Goal: Use online tool/utility: Utilize a website feature to perform a specific function

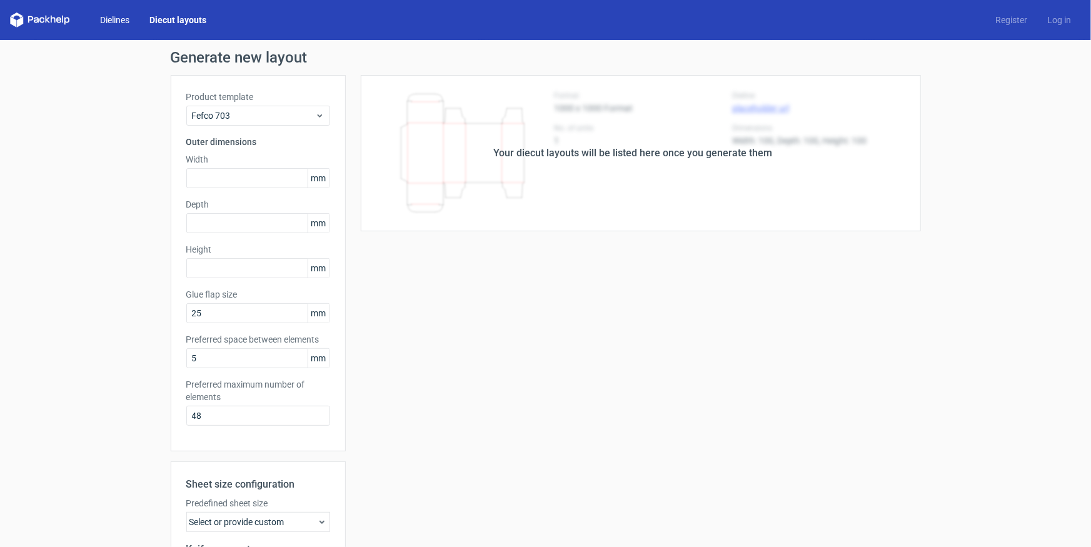
click at [119, 18] on link "Dielines" at bounding box center [114, 20] width 49 height 13
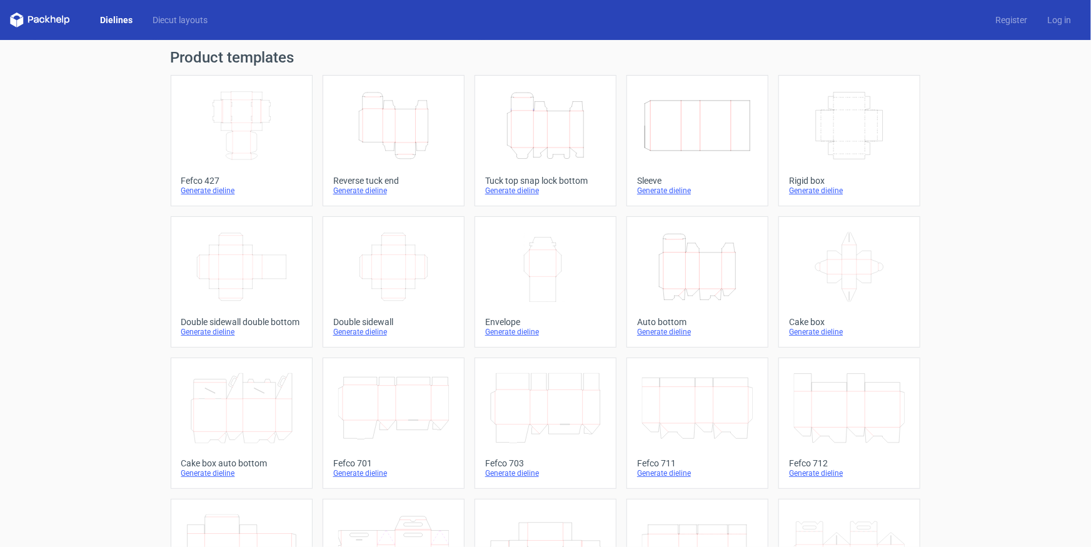
click at [411, 126] on icon "Height Depth Width" at bounding box center [393, 126] width 111 height 70
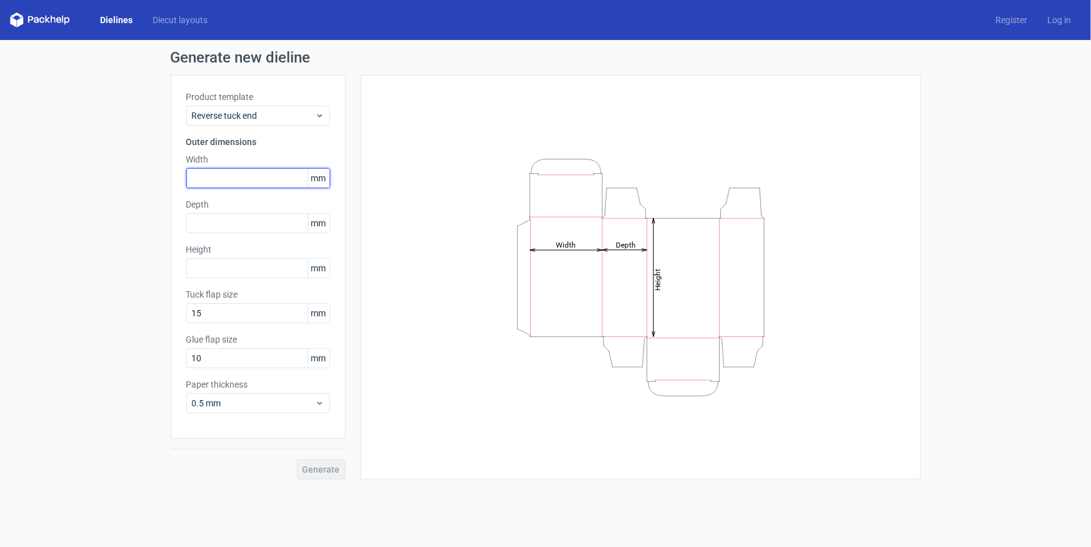
click at [248, 173] on input "text" at bounding box center [258, 178] width 144 height 20
type input "563"
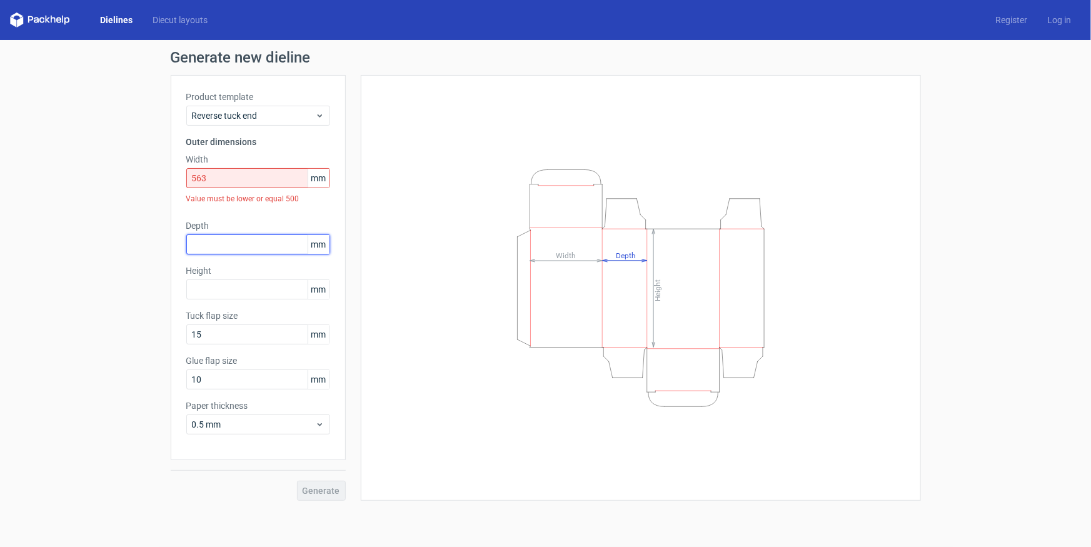
click at [244, 225] on div "Depth mm" at bounding box center [258, 236] width 144 height 35
click at [324, 176] on span "mm" at bounding box center [319, 178] width 22 height 19
drag, startPoint x: 169, startPoint y: 176, endPoint x: 138, endPoint y: 176, distance: 31.3
click at [141, 176] on div "Generate new dieline Product template Reverse tuck end Outer dimensions Width 5…" at bounding box center [545, 275] width 1091 height 471
click at [220, 181] on input "563" at bounding box center [258, 178] width 144 height 20
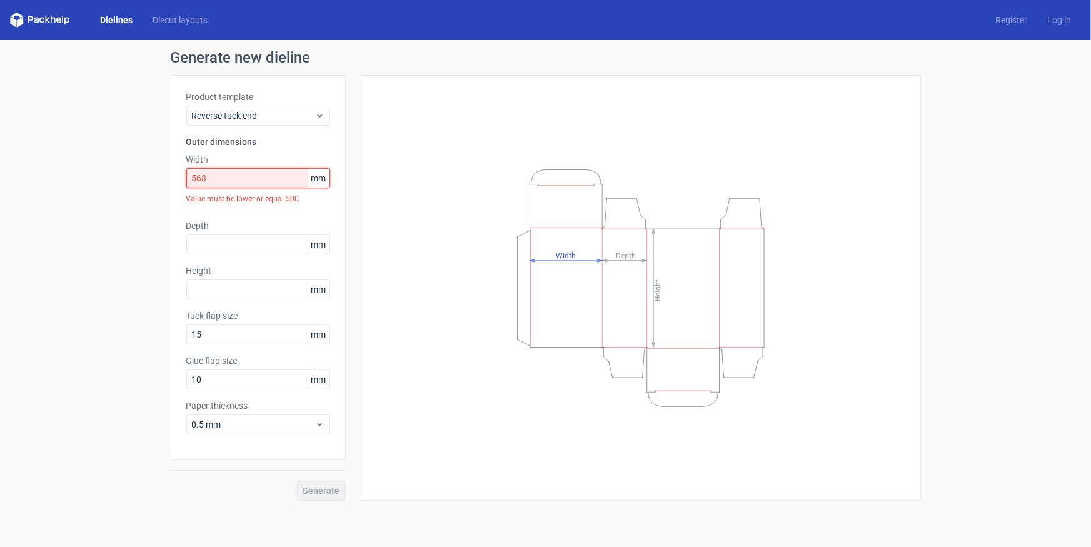
click at [200, 178] on input "563" at bounding box center [258, 178] width 144 height 20
drag, startPoint x: 209, startPoint y: 176, endPoint x: 145, endPoint y: 169, distance: 64.8
click at [145, 169] on div "Generate new dieline Product template Reverse tuck end Outer dimensions Width 5…" at bounding box center [545, 275] width 1091 height 471
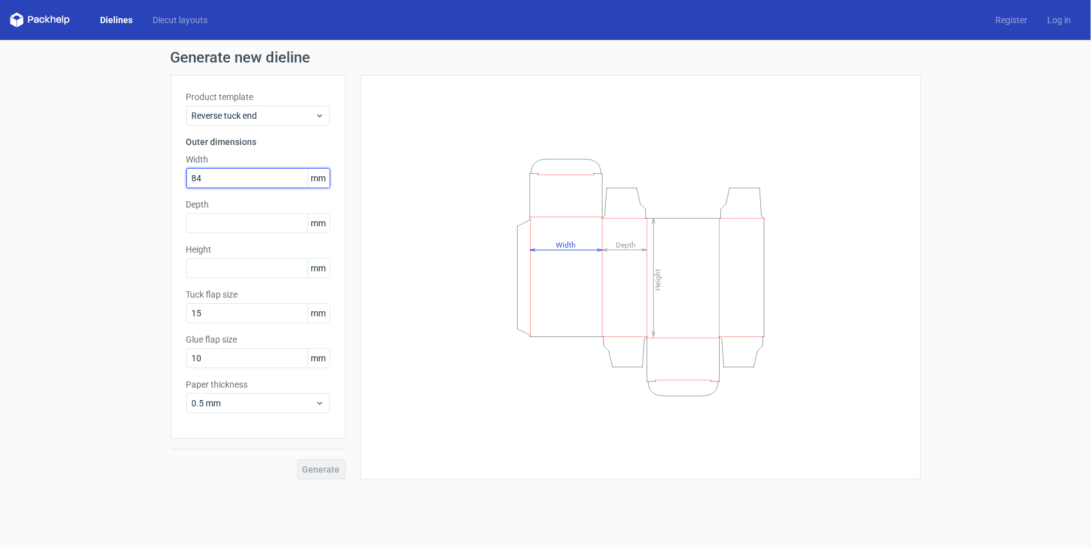
drag, startPoint x: 238, startPoint y: 175, endPoint x: 211, endPoint y: 174, distance: 27.5
click at [236, 174] on input "84" at bounding box center [258, 178] width 144 height 20
drag, startPoint x: 214, startPoint y: 178, endPoint x: 140, endPoint y: 173, distance: 74.6
click at [140, 173] on div "Generate new dieline Product template Reverse tuck end Outer dimensions Width 8…" at bounding box center [545, 264] width 1091 height 449
click at [239, 226] on input "text" at bounding box center [258, 223] width 144 height 20
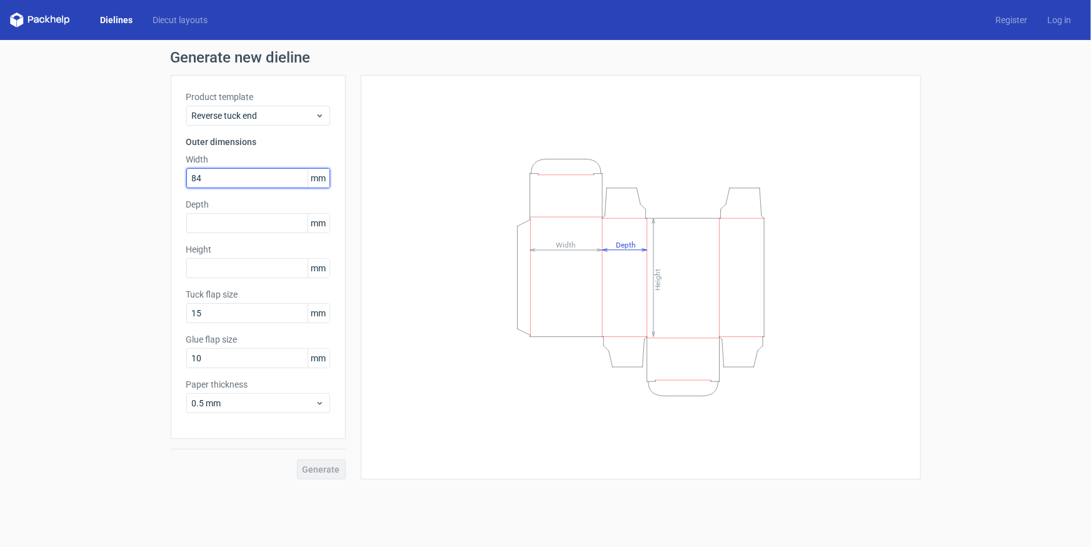
click at [220, 176] on input "84" at bounding box center [258, 178] width 144 height 20
type input "845"
click at [271, 209] on div "Product template Reverse tuck end Outer dimensions Width 845 mm Depth mm Height…" at bounding box center [258, 257] width 175 height 364
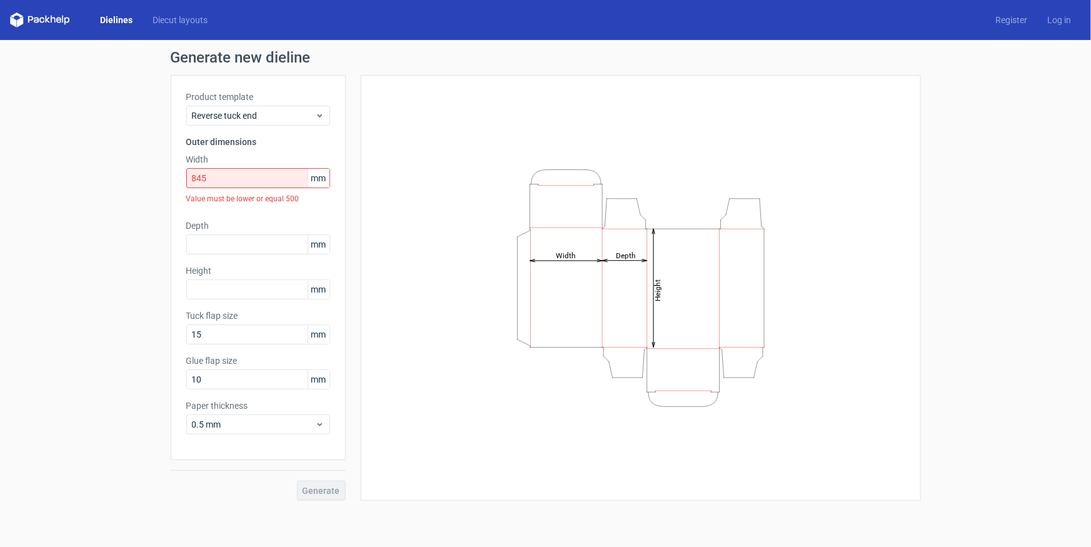
click at [113, 16] on link "Dielines" at bounding box center [116, 20] width 53 height 13
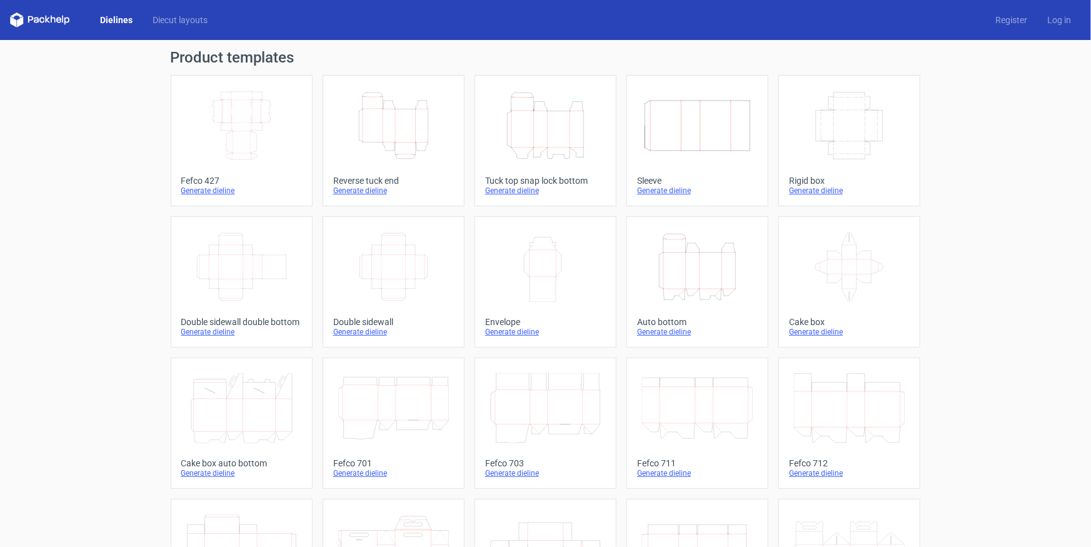
click at [549, 143] on icon "Height Depth Width" at bounding box center [545, 126] width 111 height 70
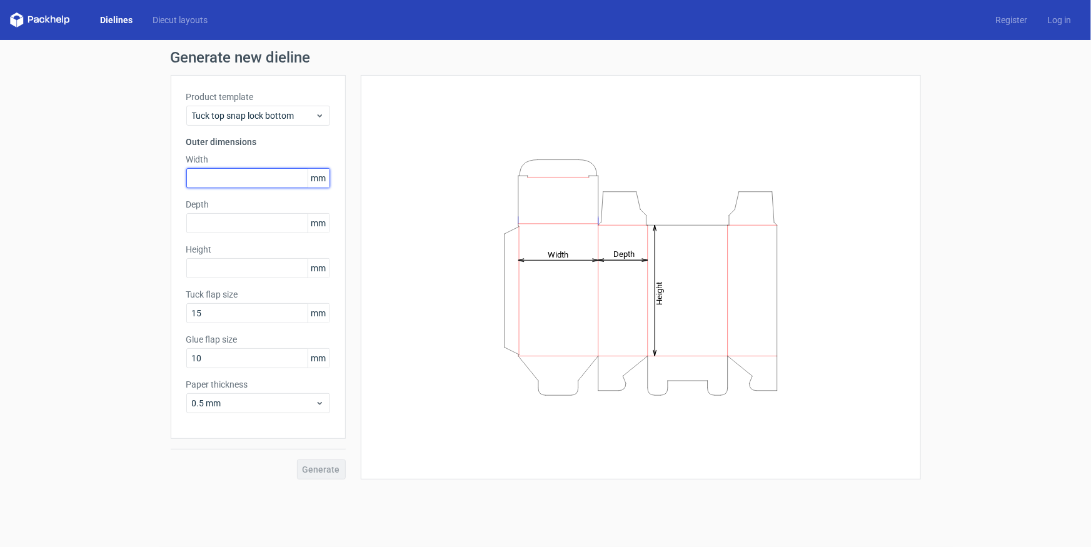
click at [229, 178] on input "text" at bounding box center [258, 178] width 144 height 20
type input "845"
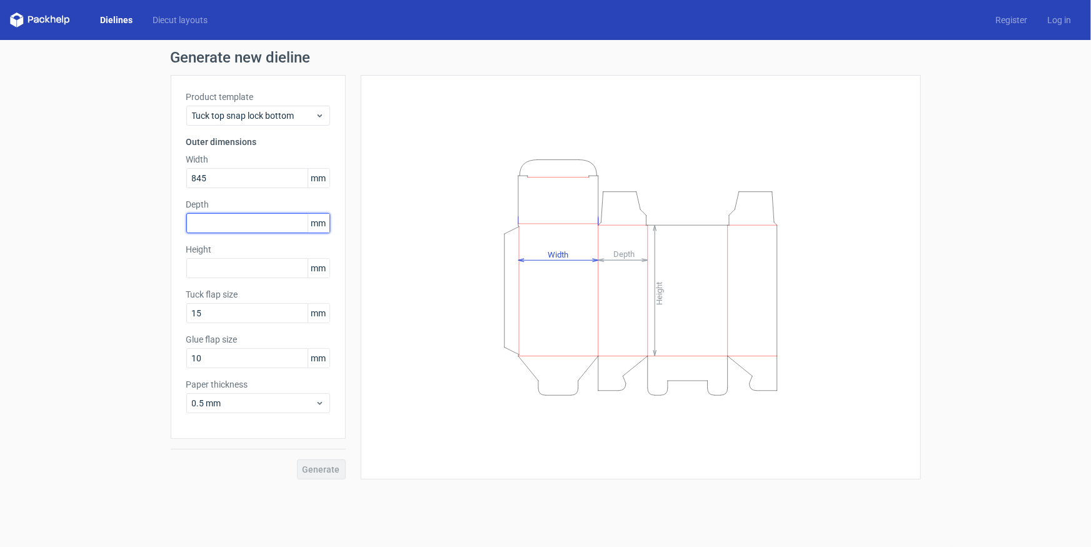
click at [241, 219] on div "Depth mm" at bounding box center [258, 215] width 144 height 35
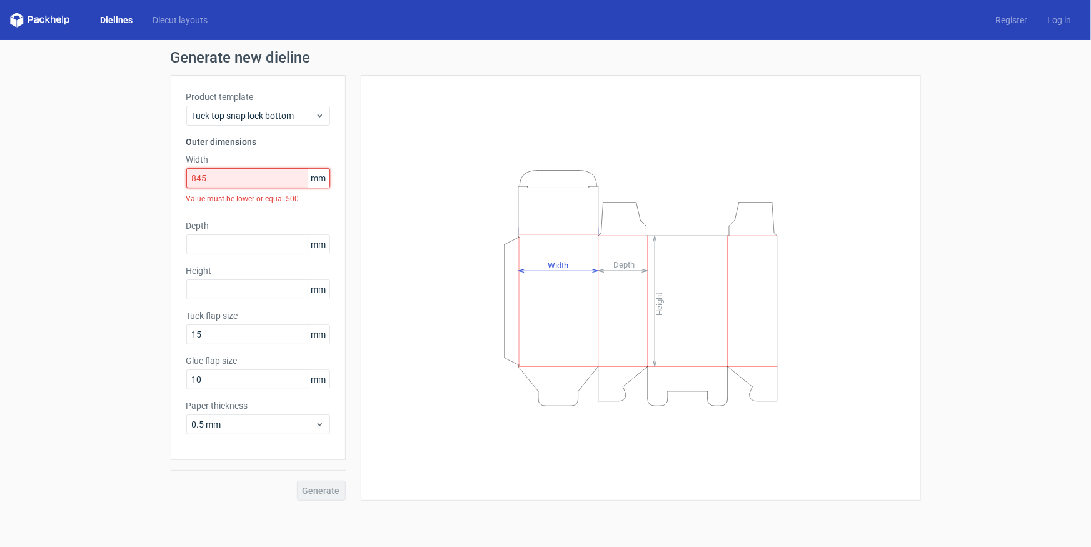
click at [231, 176] on input "845" at bounding box center [258, 178] width 144 height 20
click at [234, 239] on input "text" at bounding box center [258, 244] width 144 height 20
click at [231, 246] on input "25" at bounding box center [258, 244] width 144 height 20
type input "255"
click at [239, 294] on input "text" at bounding box center [258, 289] width 144 height 20
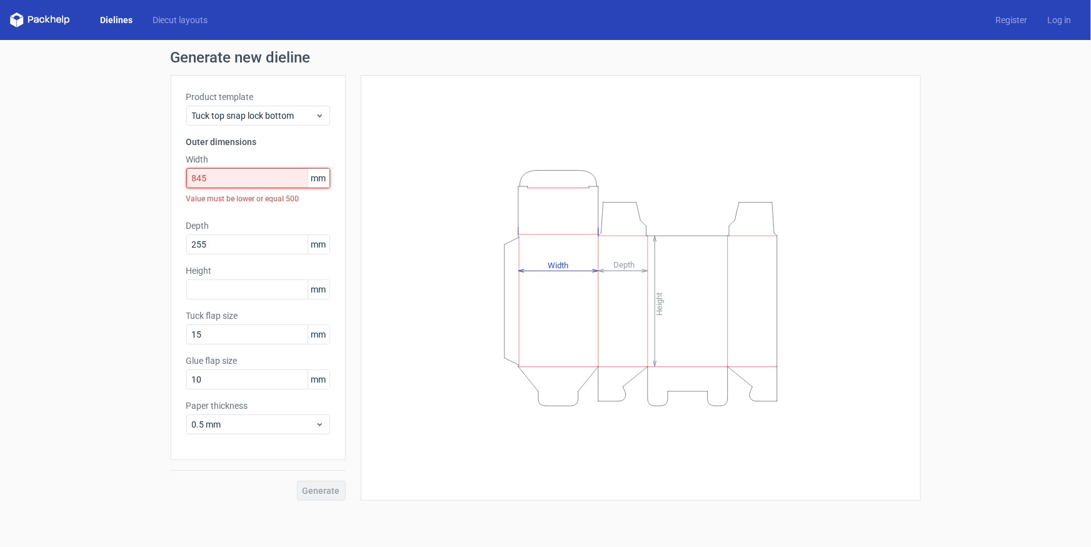
drag, startPoint x: 238, startPoint y: 169, endPoint x: 70, endPoint y: 188, distance: 169.1
click at [81, 188] on div "Generate new dieline Product template Tuck top snap lock bottom Outer dimension…" at bounding box center [545, 275] width 1091 height 471
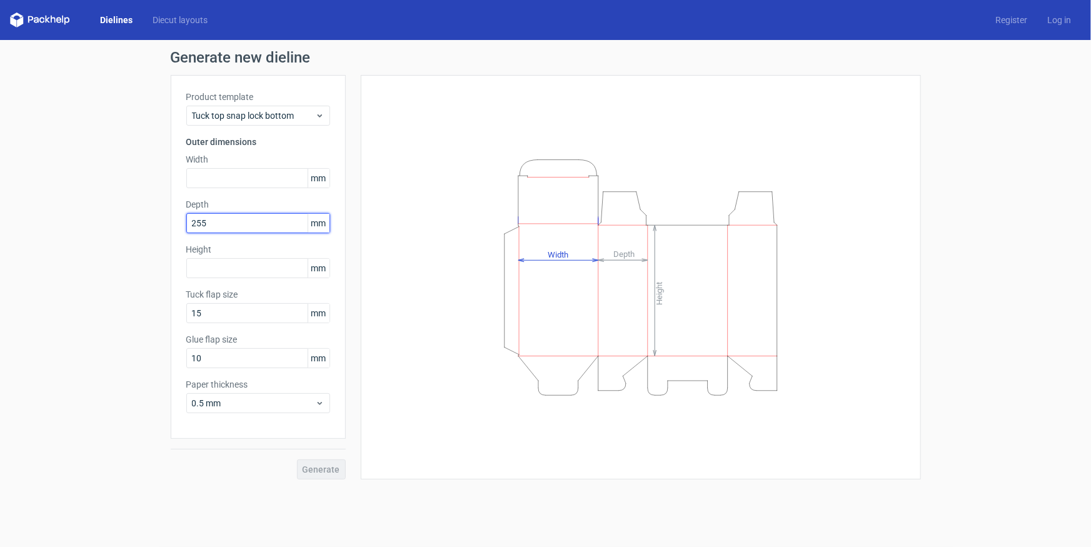
click at [220, 219] on input "255" at bounding box center [258, 223] width 144 height 20
drag, startPoint x: 220, startPoint y: 219, endPoint x: 53, endPoint y: 197, distance: 168.3
click at [64, 204] on div "Generate new dieline Product template Tuck top snap lock bottom Outer dimension…" at bounding box center [545, 264] width 1091 height 449
click at [277, 118] on span "Tuck top snap lock bottom" at bounding box center [253, 115] width 123 height 13
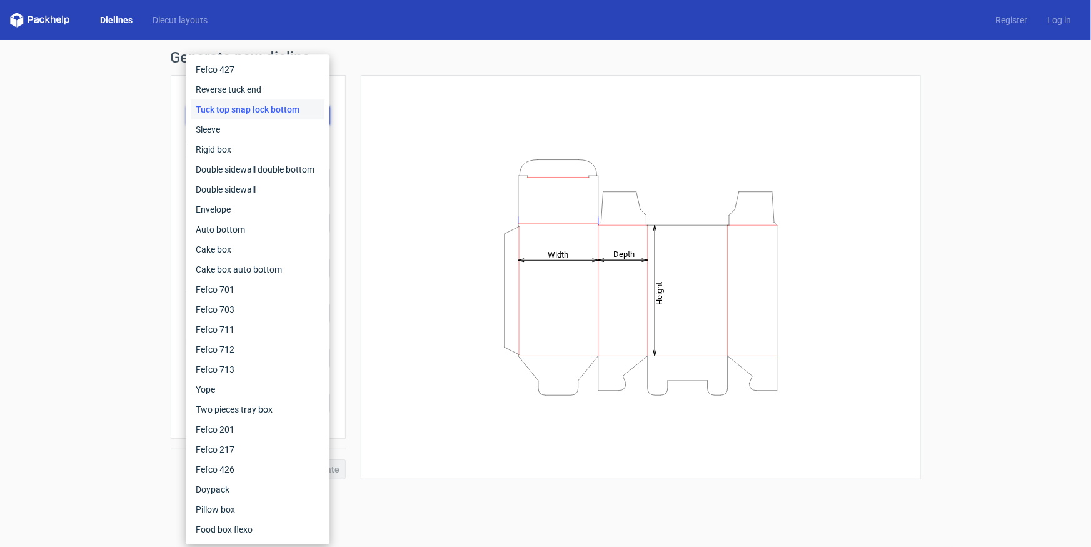
click at [419, 248] on div "Height Depth Width" at bounding box center [640, 277] width 529 height 373
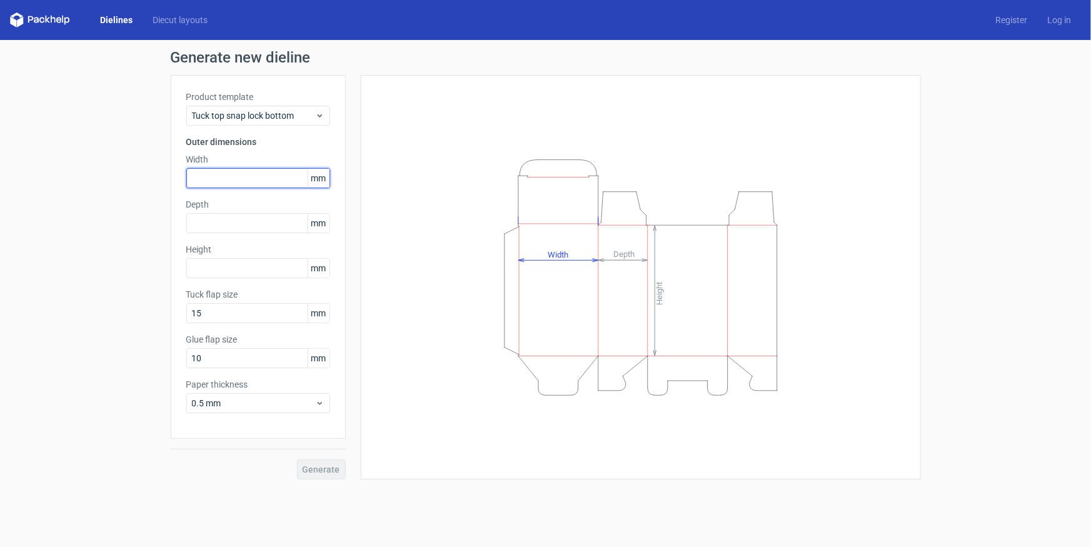
click at [265, 171] on input "text" at bounding box center [258, 178] width 144 height 20
type input "50"
click at [248, 224] on input "text" at bounding box center [258, 223] width 144 height 20
type input "501"
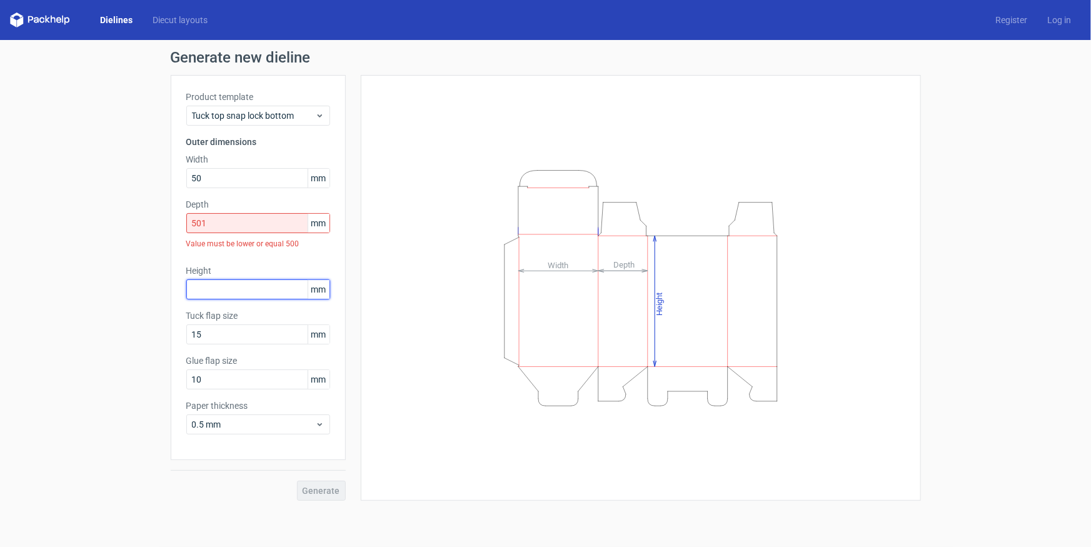
click at [223, 259] on div "Product template Tuck top snap lock bottom Outer dimensions Width 50 mm Depth 5…" at bounding box center [258, 267] width 175 height 385
click at [163, 18] on link "Diecut layouts" at bounding box center [180, 20] width 75 height 13
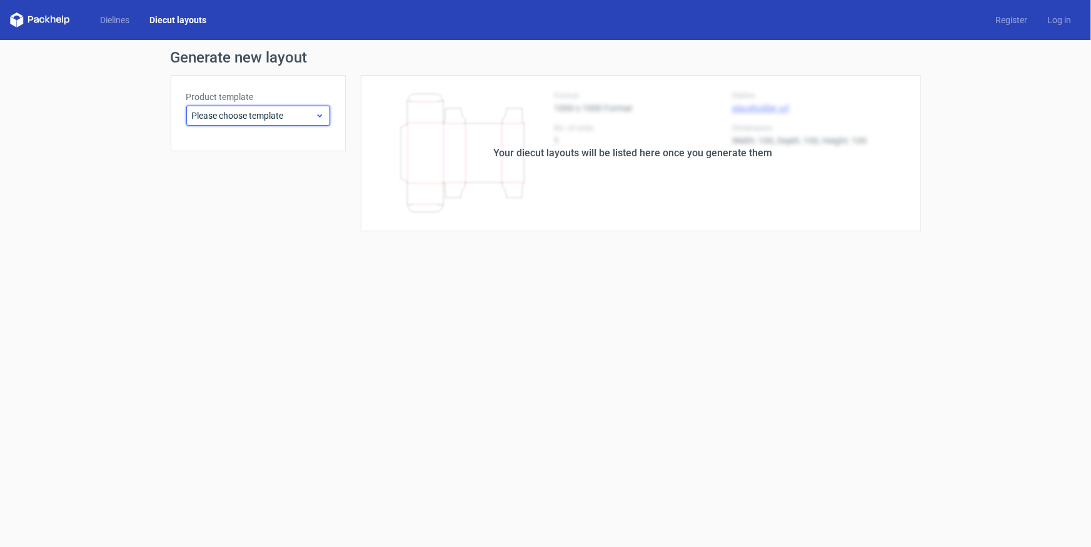
click at [288, 119] on span "Please choose template" at bounding box center [253, 115] width 123 height 13
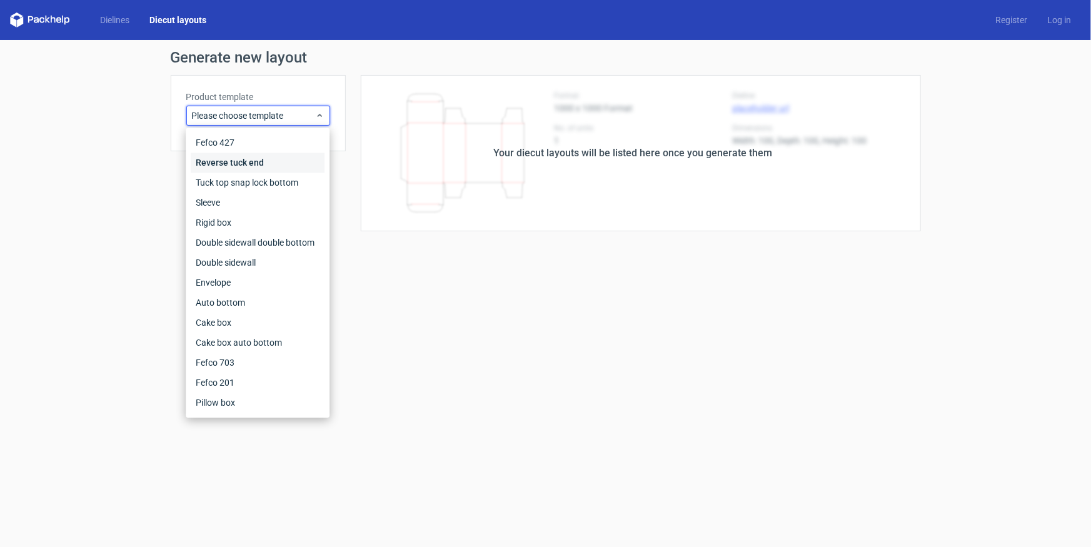
click at [241, 160] on div "Reverse tuck end" at bounding box center [258, 163] width 134 height 20
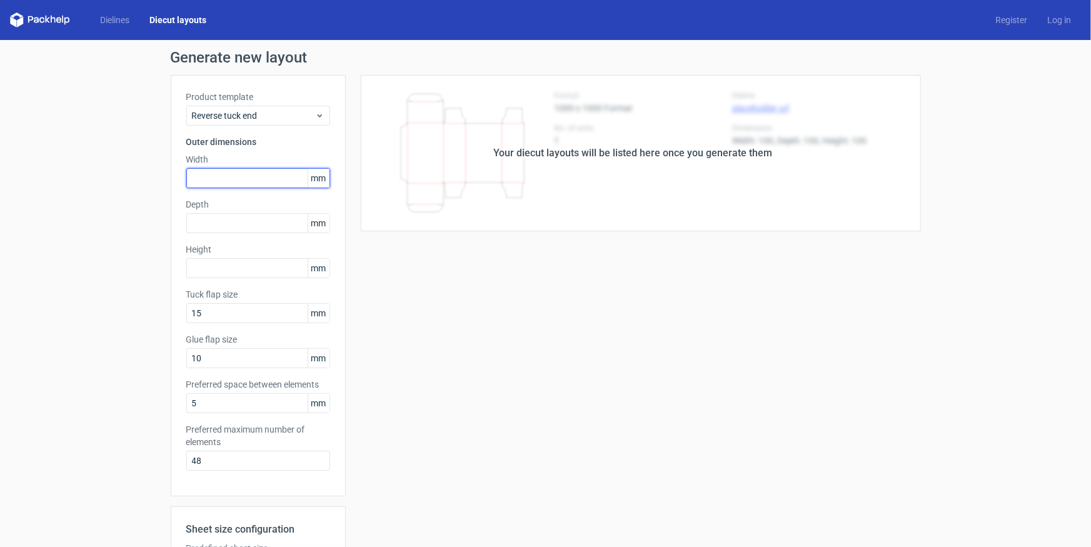
click at [248, 179] on input "text" at bounding box center [258, 178] width 144 height 20
type input "550"
click at [233, 223] on div "Depth mm" at bounding box center [258, 215] width 144 height 35
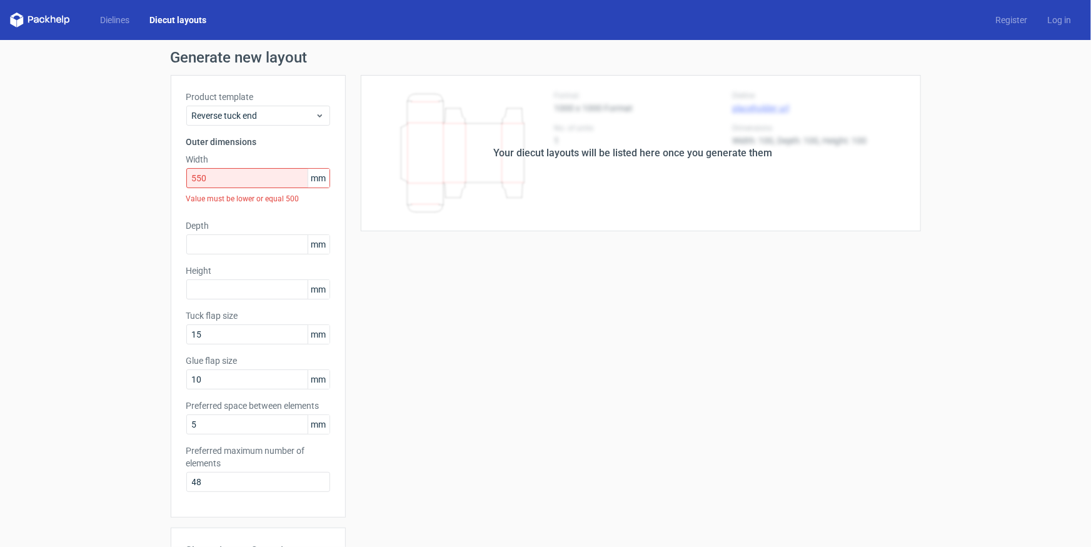
click at [41, 24] on icon at bounding box center [40, 20] width 60 height 15
click at [48, 18] on polygon at bounding box center [47, 20] width 5 height 8
click at [119, 14] on link "Dielines" at bounding box center [114, 20] width 49 height 13
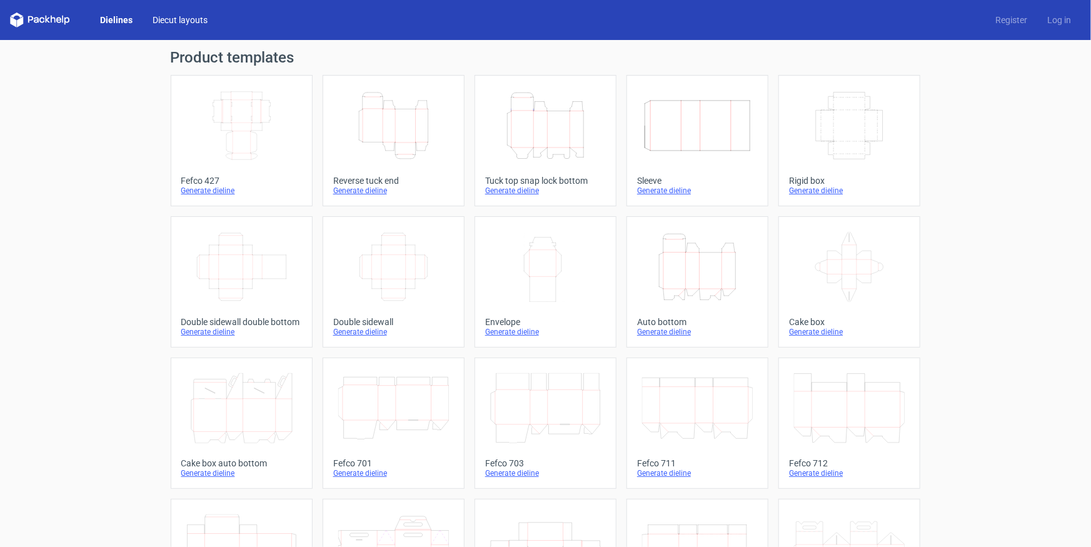
click at [188, 18] on link "Diecut layouts" at bounding box center [180, 20] width 75 height 13
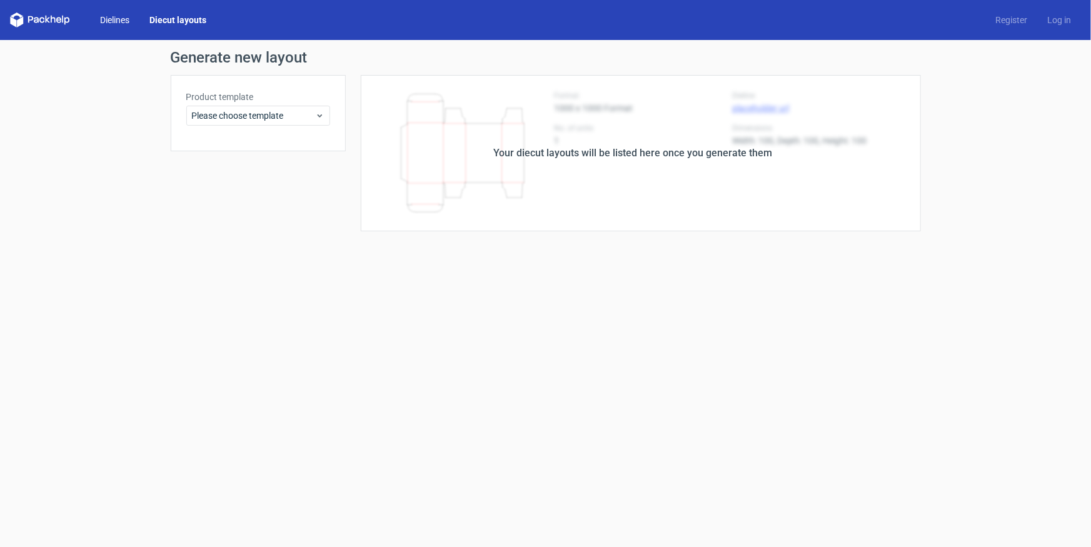
click at [106, 15] on link "Dielines" at bounding box center [114, 20] width 49 height 13
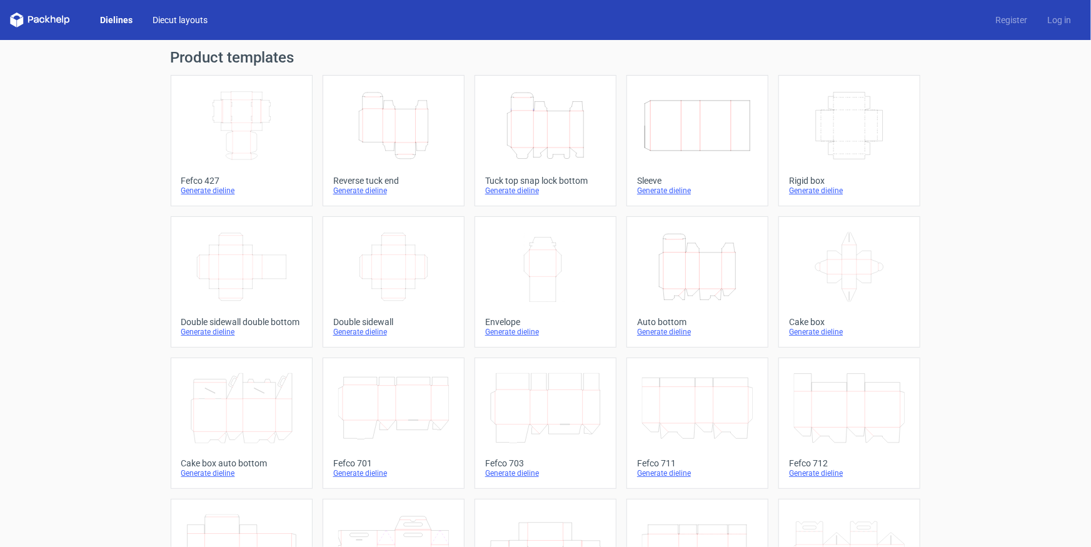
click at [154, 21] on link "Diecut layouts" at bounding box center [180, 20] width 75 height 13
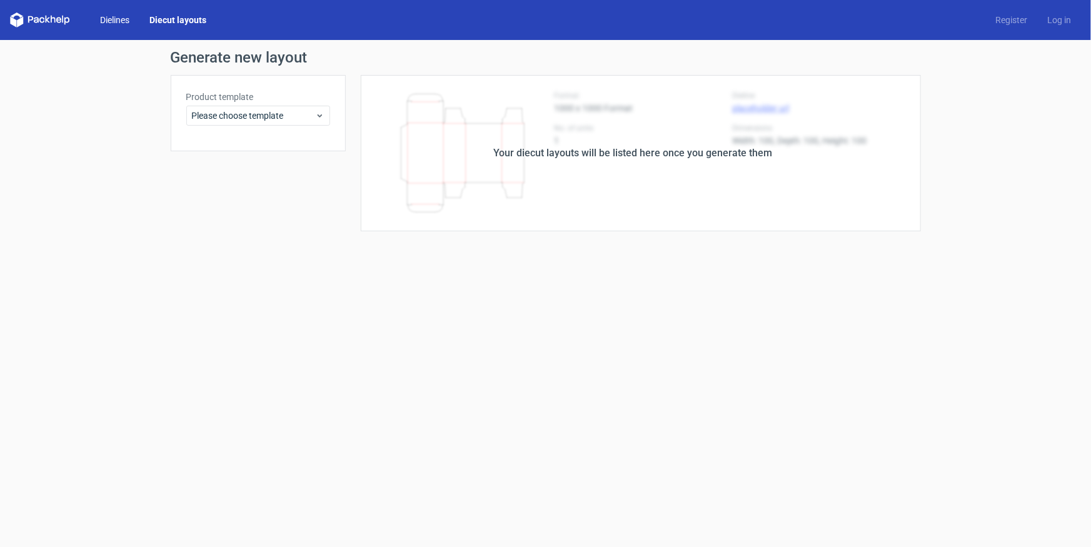
click at [113, 16] on link "Dielines" at bounding box center [114, 20] width 49 height 13
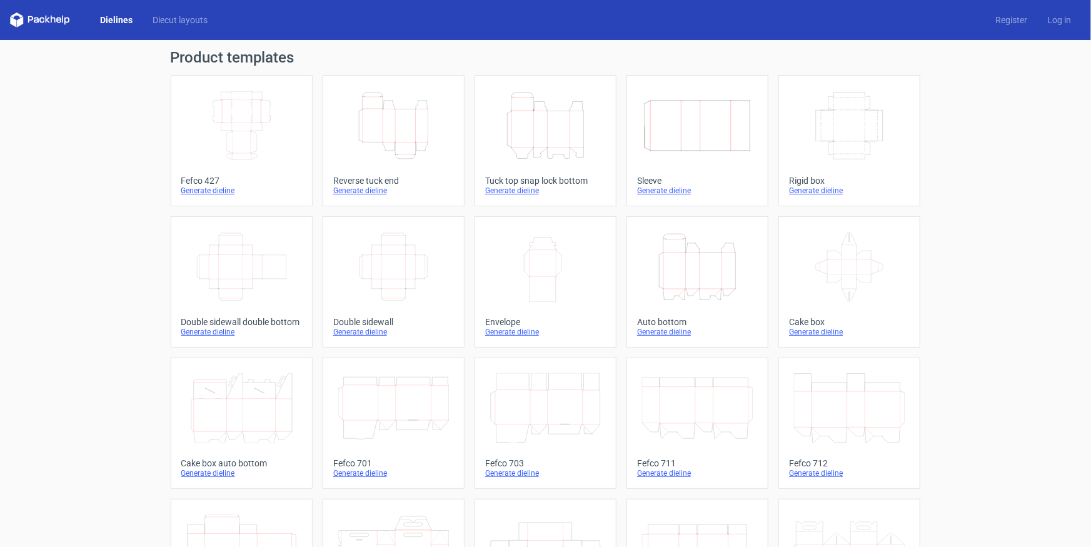
click at [39, 25] on icon at bounding box center [40, 20] width 60 height 15
click at [43, 18] on icon at bounding box center [40, 20] width 60 height 15
click at [110, 23] on link "Dielines" at bounding box center [116, 20] width 53 height 13
click at [532, 131] on icon "Height Depth Width" at bounding box center [545, 126] width 111 height 70
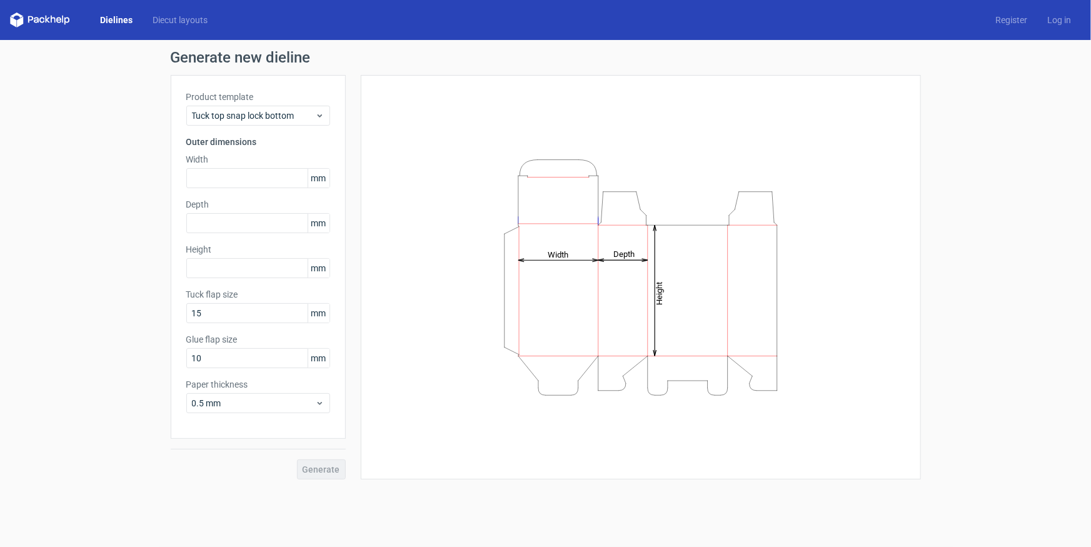
click at [235, 167] on div "Width mm" at bounding box center [258, 170] width 144 height 35
click at [231, 182] on input "text" at bounding box center [258, 178] width 144 height 20
click at [231, 181] on input "8425" at bounding box center [258, 178] width 144 height 20
click at [234, 223] on div "Depth mm" at bounding box center [258, 215] width 144 height 35
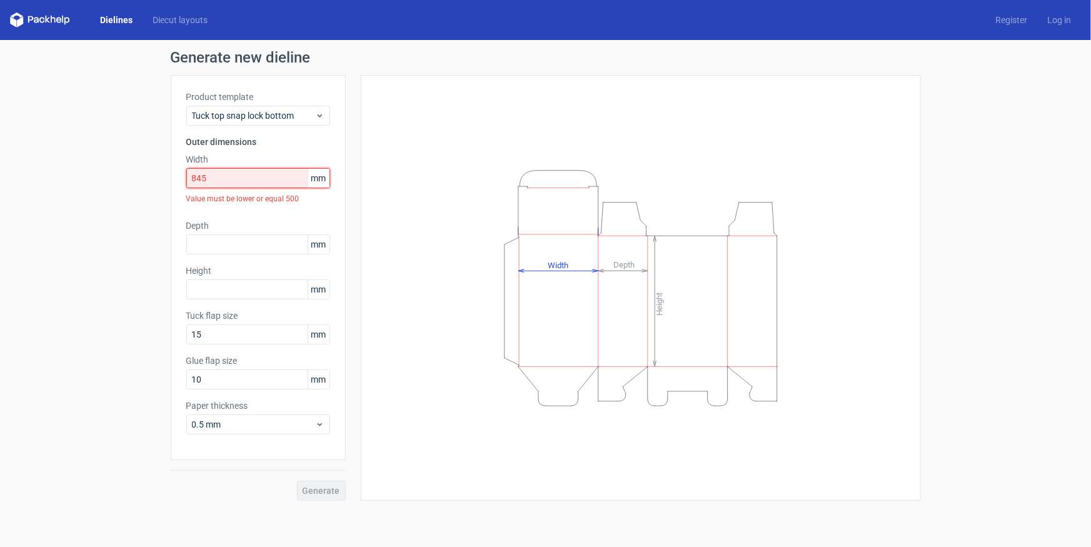
click at [232, 183] on input "845" at bounding box center [258, 178] width 144 height 20
drag, startPoint x: 231, startPoint y: 182, endPoint x: 132, endPoint y: 176, distance: 99.6
click at [133, 176] on div "Generate new dieline Product template Tuck top snap lock bottom Outer dimension…" at bounding box center [545, 275] width 1091 height 471
click at [238, 171] on input "845" at bounding box center [258, 178] width 144 height 20
click at [299, 119] on span "Tuck top snap lock bottom" at bounding box center [253, 115] width 123 height 13
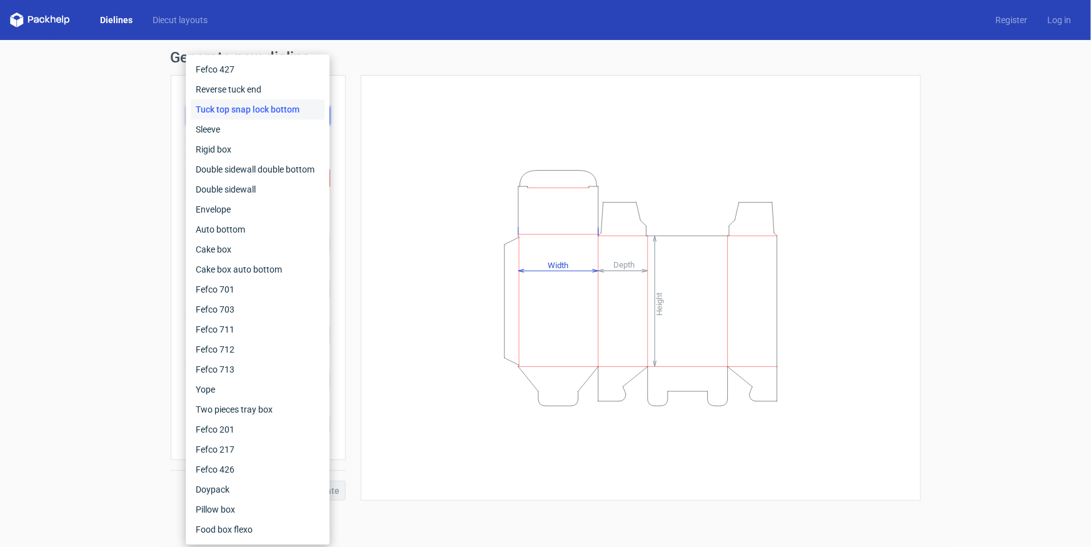
click at [414, 261] on div "Height Depth Width" at bounding box center [640, 288] width 529 height 394
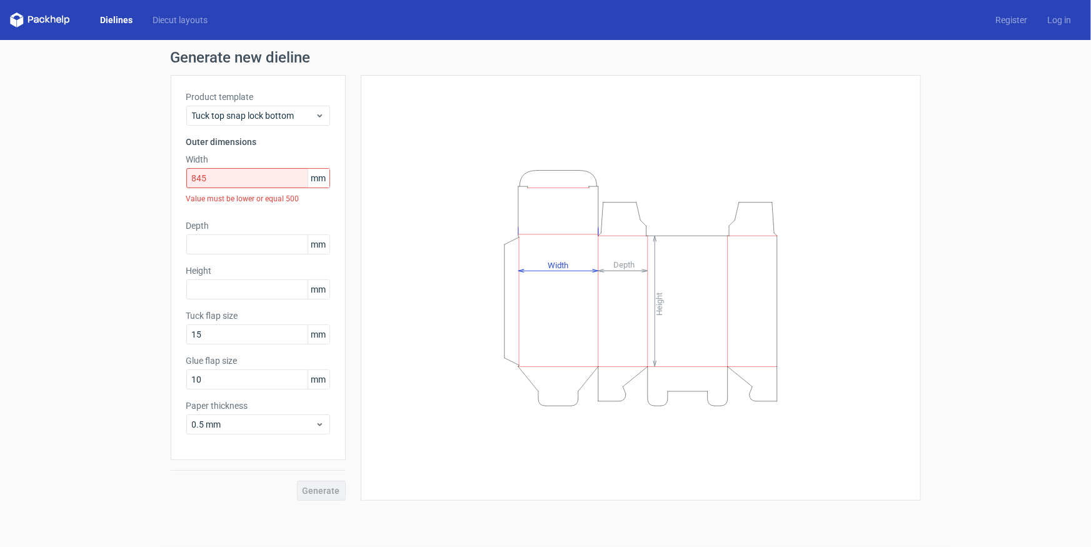
click at [427, 163] on div "Height Depth Width" at bounding box center [640, 288] width 529 height 394
click at [225, 170] on input "845" at bounding box center [258, 178] width 144 height 20
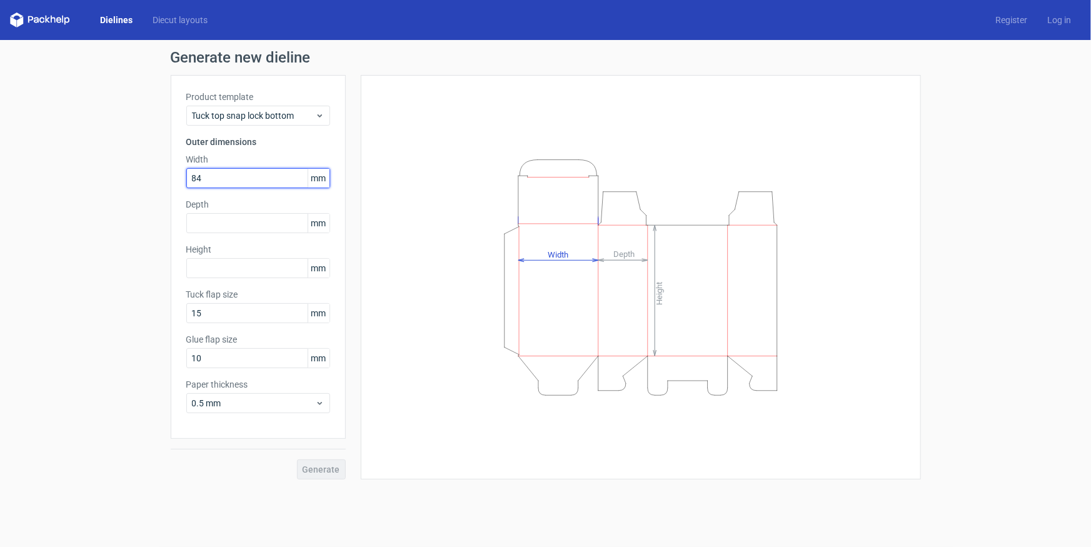
type input "8"
click at [174, 24] on link "Diecut layouts" at bounding box center [180, 20] width 75 height 13
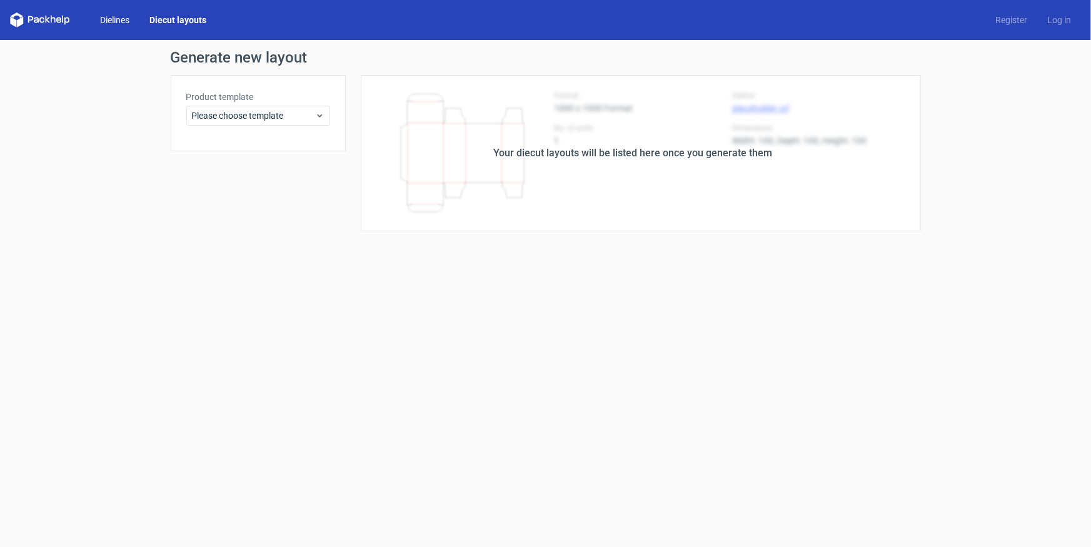
click at [113, 22] on link "Dielines" at bounding box center [114, 20] width 49 height 13
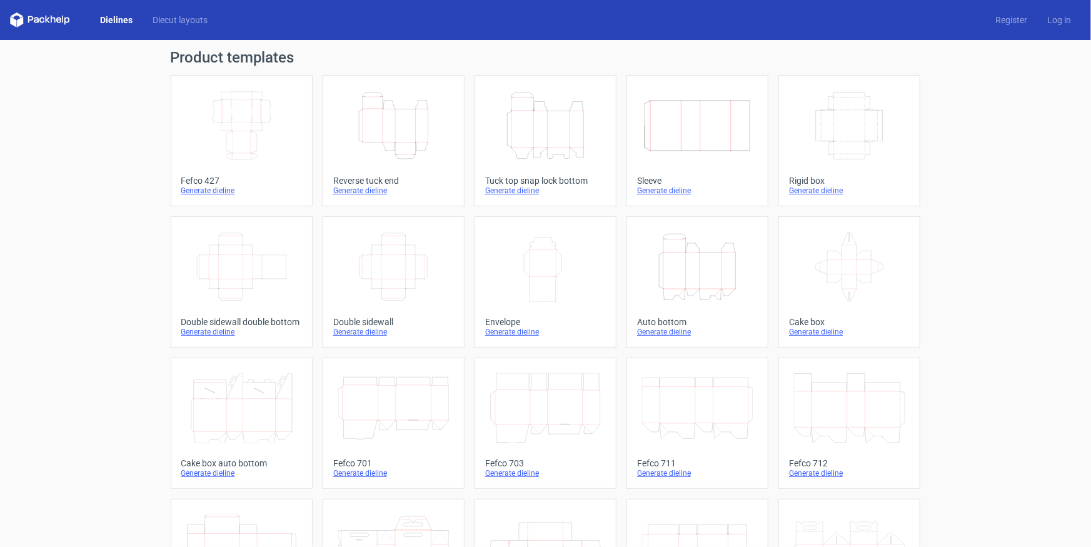
drag, startPoint x: 181, startPoint y: 26, endPoint x: 196, endPoint y: 26, distance: 14.4
click at [181, 25] on link "Diecut layouts" at bounding box center [180, 20] width 75 height 13
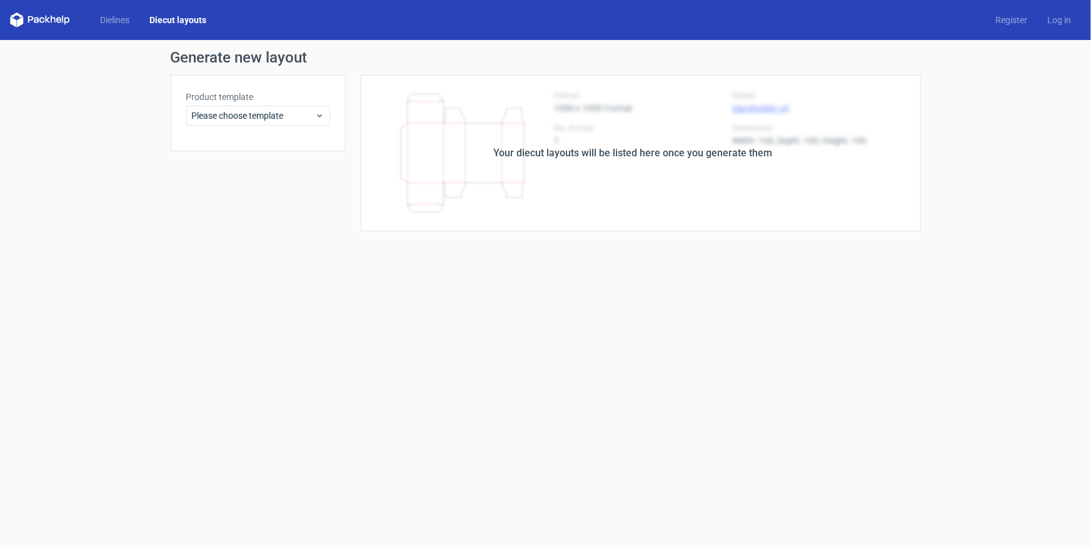
click at [328, 127] on div "Product template Please choose template" at bounding box center [258, 113] width 175 height 76
click at [314, 113] on span "Please choose template" at bounding box center [253, 115] width 123 height 13
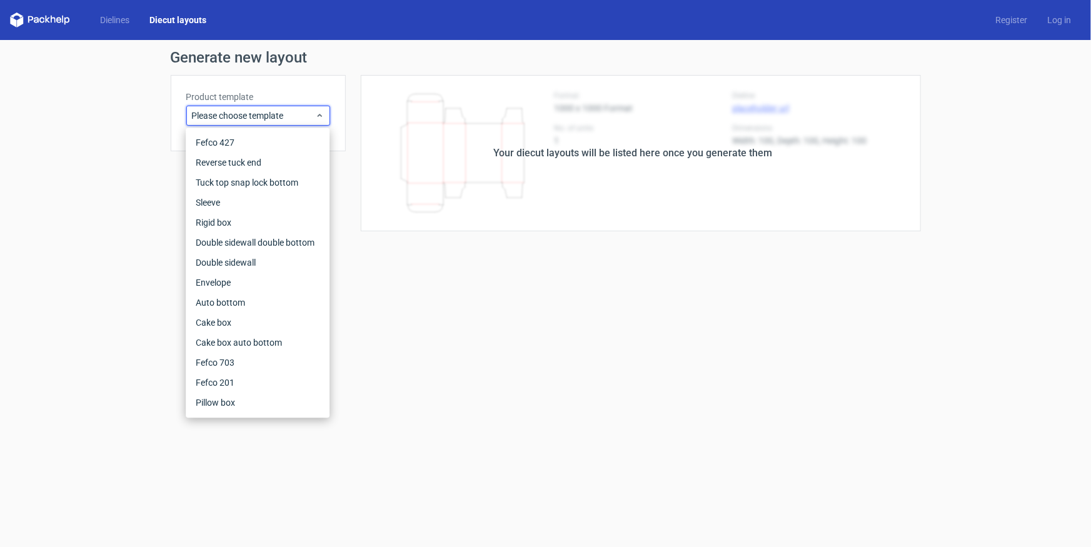
drag, startPoint x: 112, startPoint y: 134, endPoint x: 59, endPoint y: 16, distance: 129.3
click at [112, 127] on div "Generate new layout Product template Please choose template Your diecut layouts…" at bounding box center [545, 140] width 1091 height 201
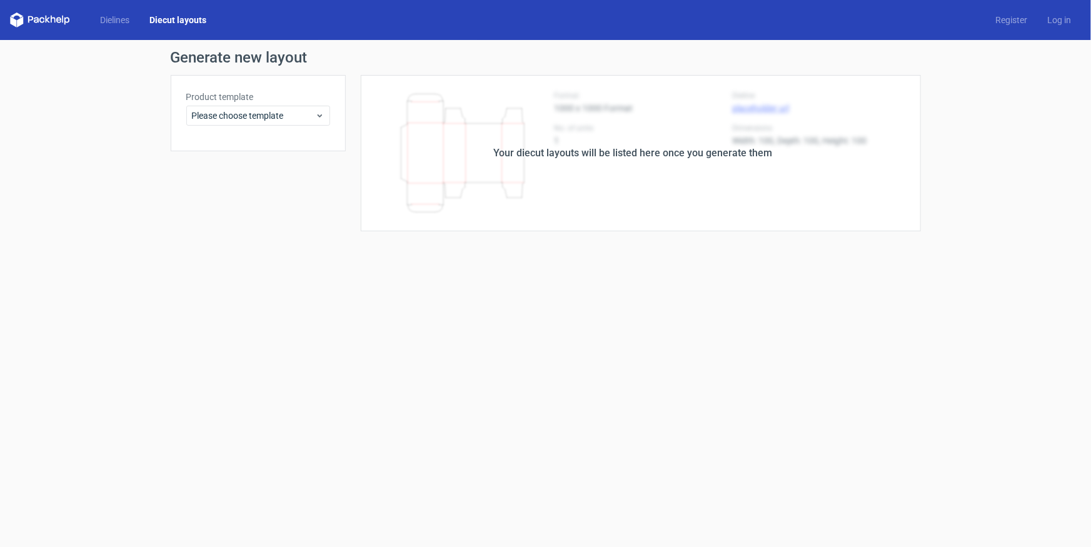
click at [33, 17] on icon at bounding box center [30, 19] width 5 height 7
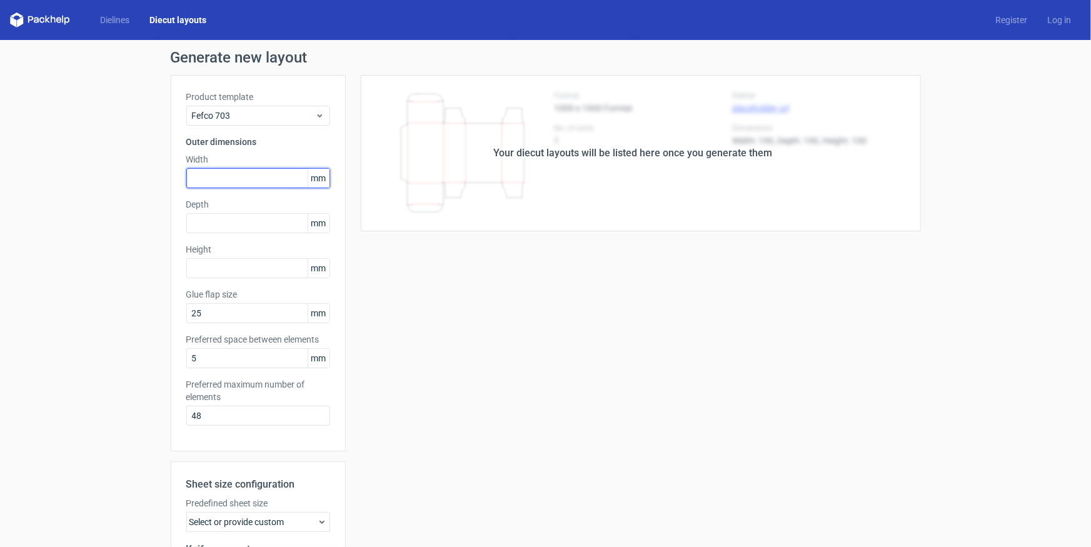
click at [221, 174] on input "text" at bounding box center [258, 178] width 144 height 20
click at [309, 176] on span "mm" at bounding box center [319, 178] width 22 height 19
click at [315, 119] on icon at bounding box center [319, 116] width 9 height 10
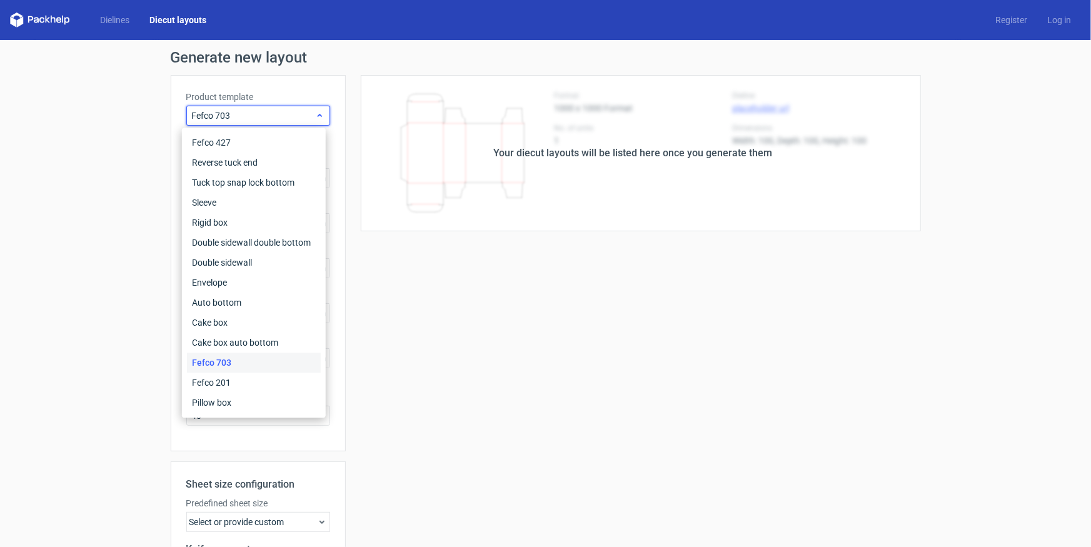
click at [315, 119] on icon at bounding box center [319, 116] width 9 height 10
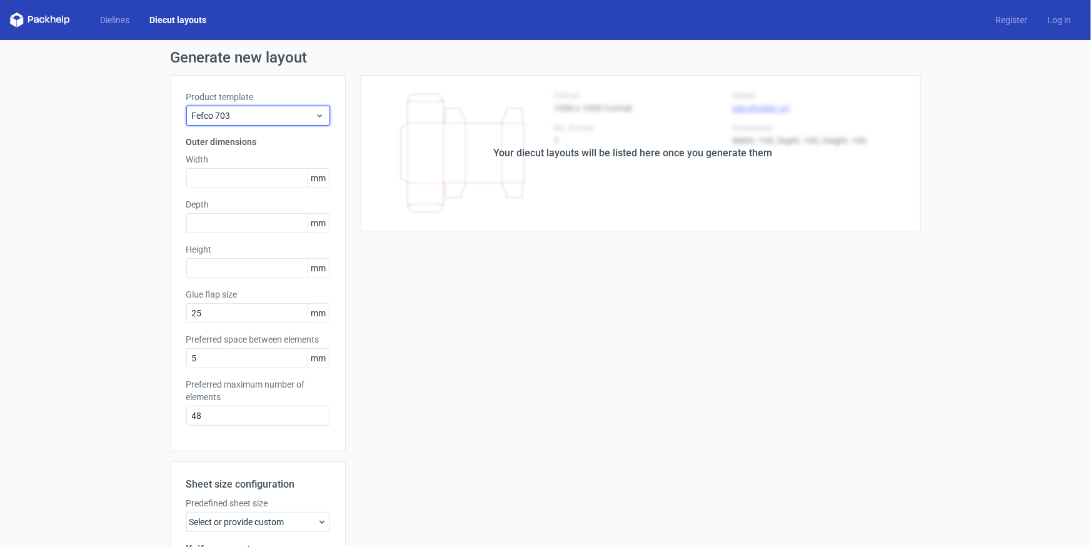
scroll to position [170, 0]
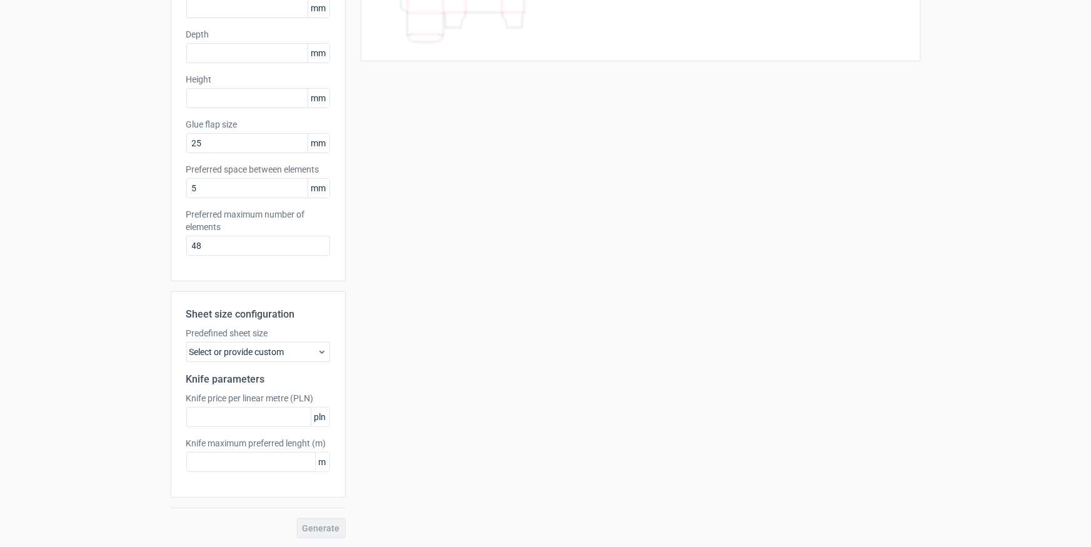
click at [319, 464] on span "m" at bounding box center [322, 462] width 14 height 19
click at [317, 349] on icon at bounding box center [322, 351] width 10 height 10
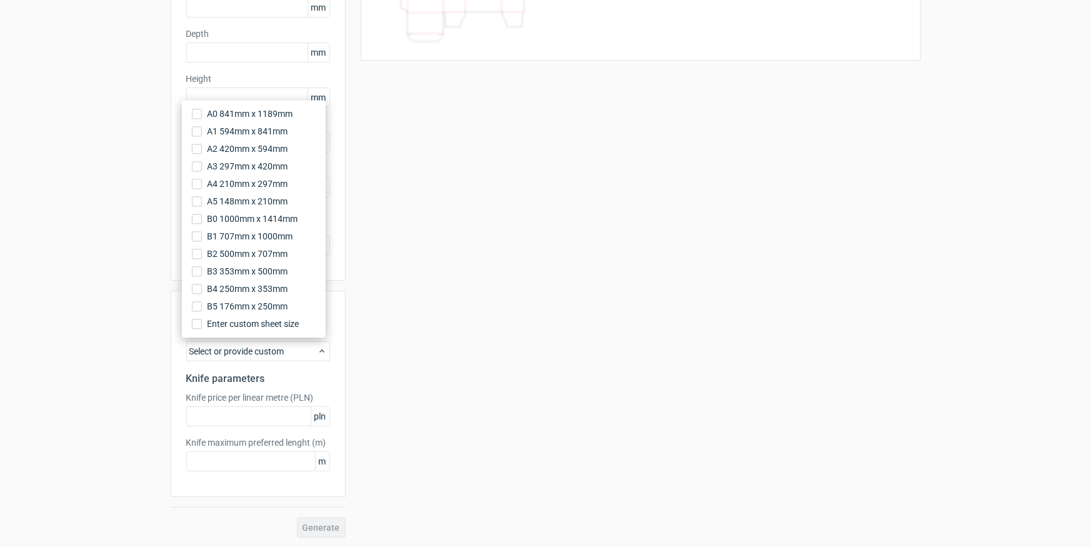
click at [317, 349] on icon at bounding box center [322, 351] width 10 height 10
click at [500, 331] on div "Your diecut layouts will be listed here once you generate them Height Depth Wid…" at bounding box center [633, 220] width 575 height 633
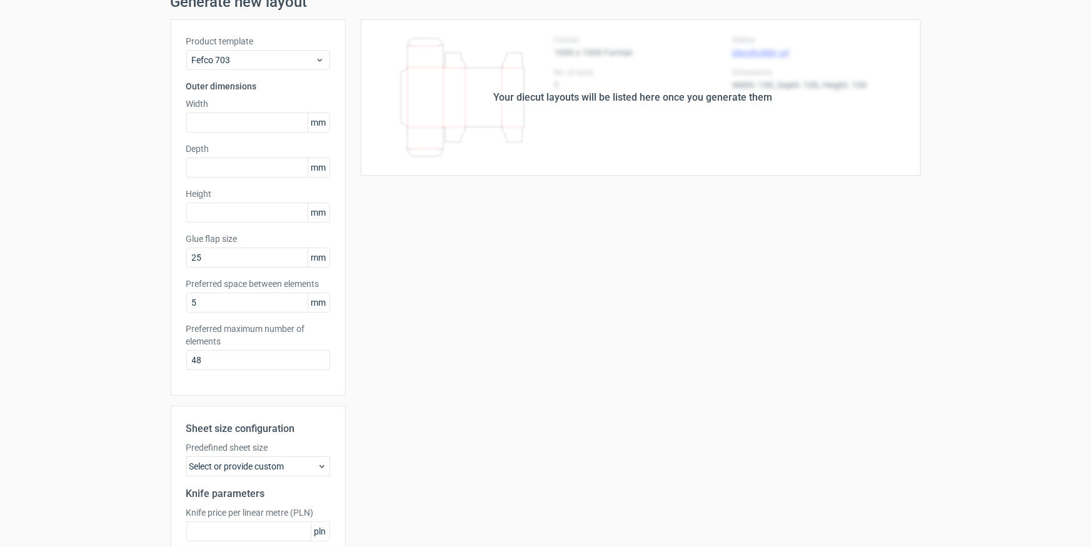
scroll to position [0, 0]
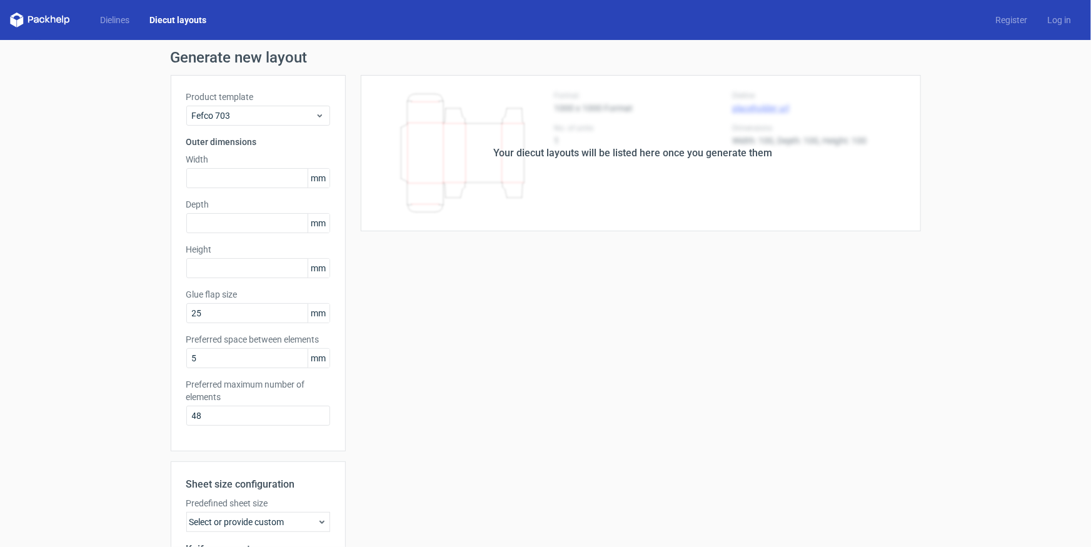
click at [316, 360] on span "mm" at bounding box center [319, 358] width 22 height 19
click at [312, 364] on span "mm" at bounding box center [319, 358] width 22 height 19
drag, startPoint x: 314, startPoint y: 356, endPoint x: 321, endPoint y: 322, distance: 35.2
click at [314, 355] on span "mm" at bounding box center [319, 358] width 22 height 19
click at [321, 322] on span "mm" at bounding box center [319, 313] width 22 height 19
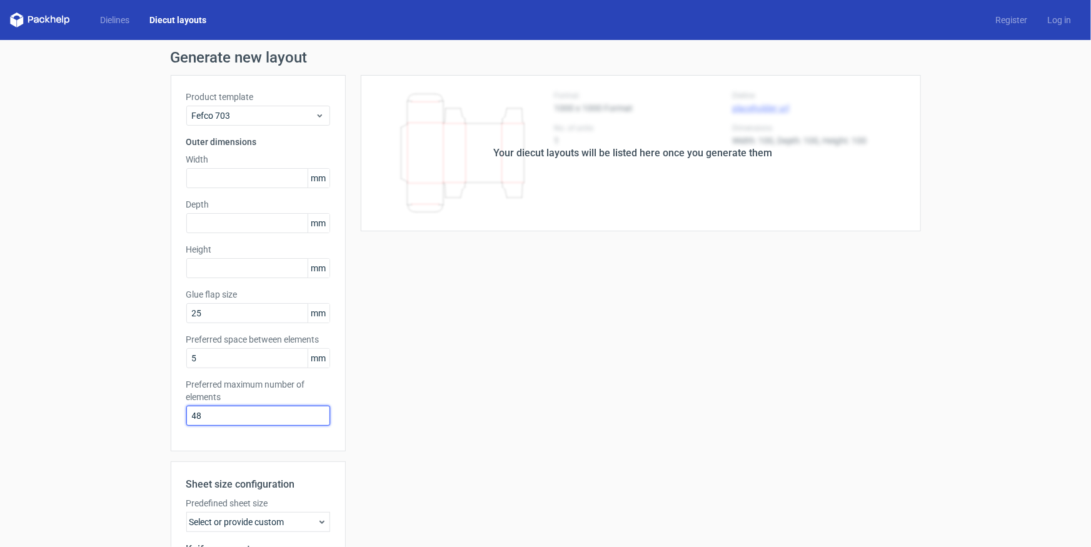
click at [220, 411] on input "48" at bounding box center [258, 416] width 144 height 20
click at [101, 23] on link "Dielines" at bounding box center [114, 20] width 49 height 13
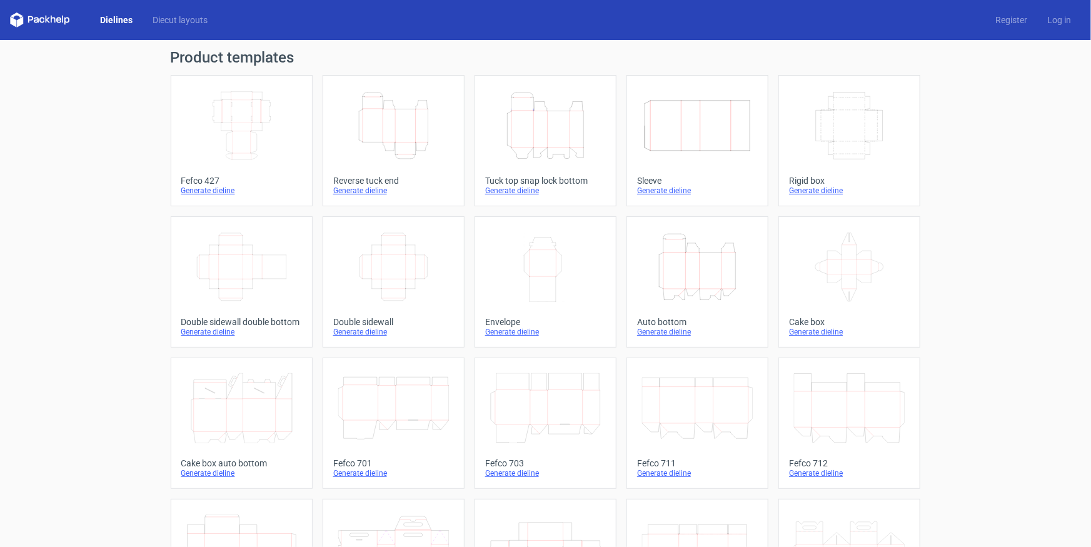
click at [395, 131] on icon "Height Depth Width" at bounding box center [393, 126] width 111 height 70
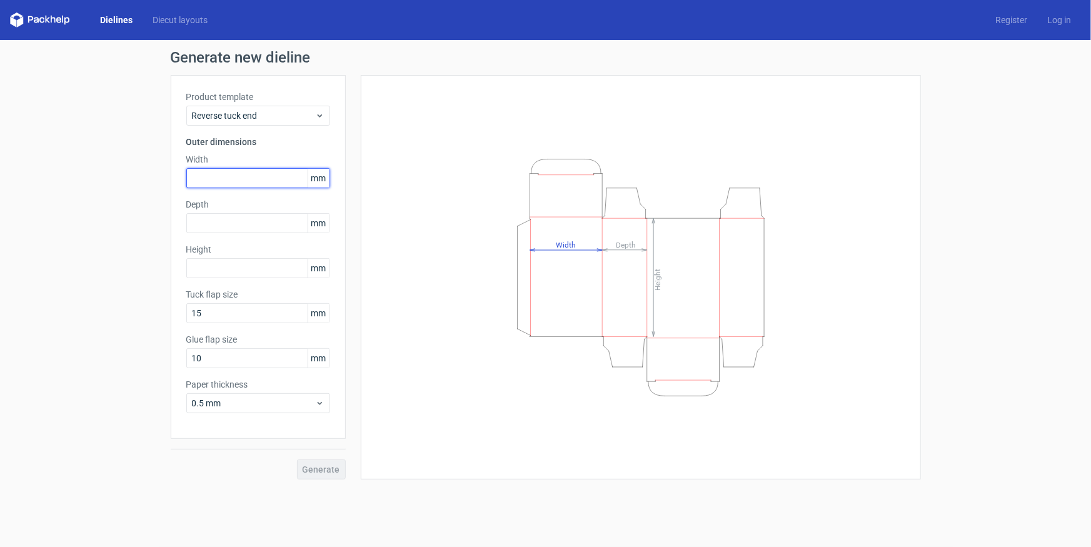
click at [224, 176] on input "text" at bounding box center [258, 178] width 144 height 20
click at [235, 221] on input "text" at bounding box center [258, 223] width 144 height 20
drag, startPoint x: 244, startPoint y: 173, endPoint x: 104, endPoint y: 169, distance: 140.7
click at [94, 174] on div "Generate new dieline Product template Reverse tuck end Outer dimensions Width 4…" at bounding box center [545, 264] width 1091 height 449
click at [238, 223] on div "Depth mm" at bounding box center [258, 215] width 144 height 35
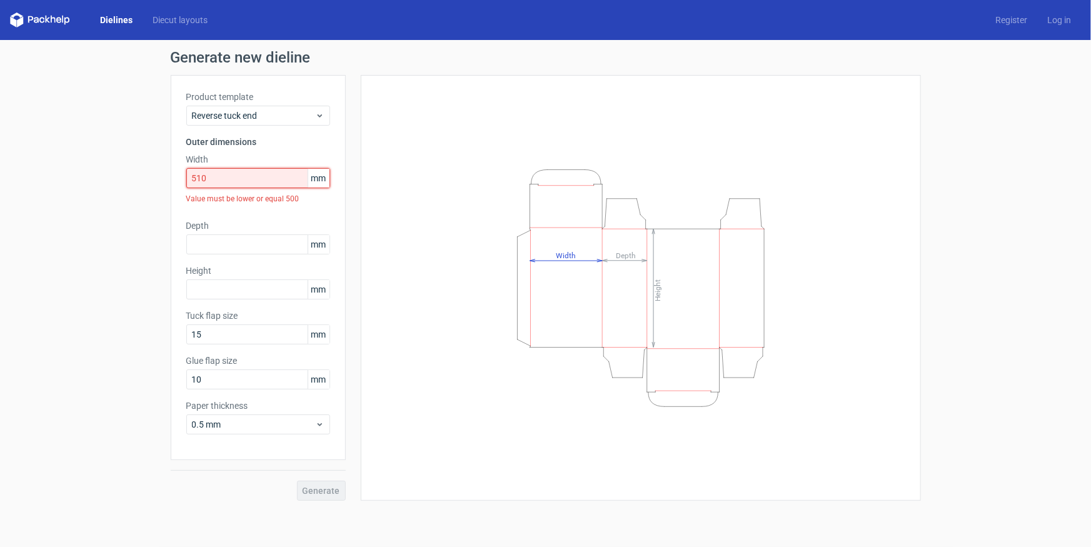
click at [225, 176] on input "510" at bounding box center [258, 178] width 144 height 20
click at [228, 176] on input "510" at bounding box center [258, 178] width 144 height 20
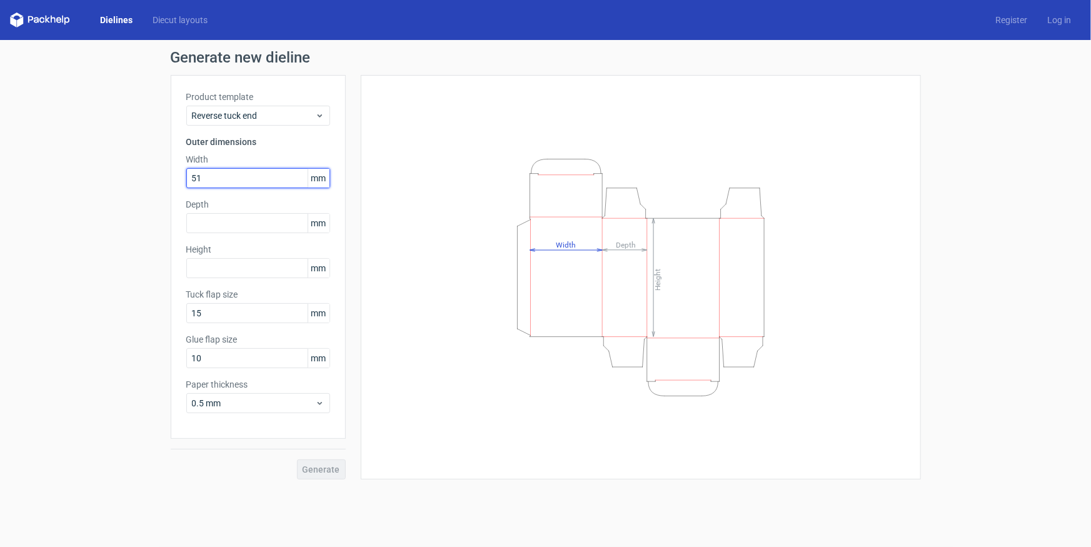
type input "5"
click at [434, 113] on div "Height Depth Width" at bounding box center [640, 277] width 529 height 373
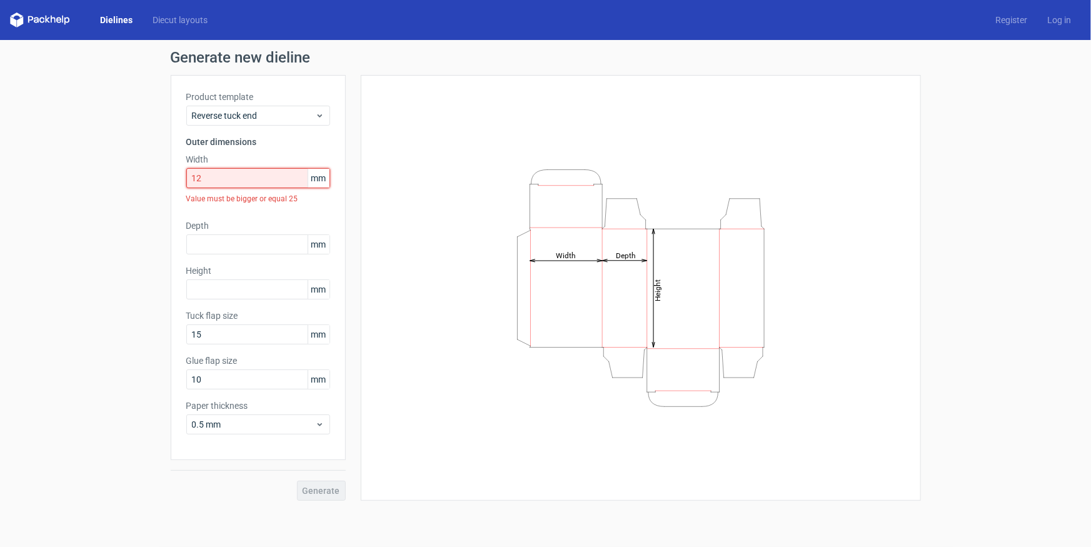
click at [265, 183] on input "12" at bounding box center [258, 178] width 144 height 20
drag, startPoint x: 184, startPoint y: 206, endPoint x: 234, endPoint y: 203, distance: 49.4
click at [189, 206] on div "Product template Reverse tuck end Outer dimensions Width 12 mm Value must be bi…" at bounding box center [258, 267] width 175 height 385
click at [213, 185] on input "12" at bounding box center [258, 178] width 144 height 20
type input "1"
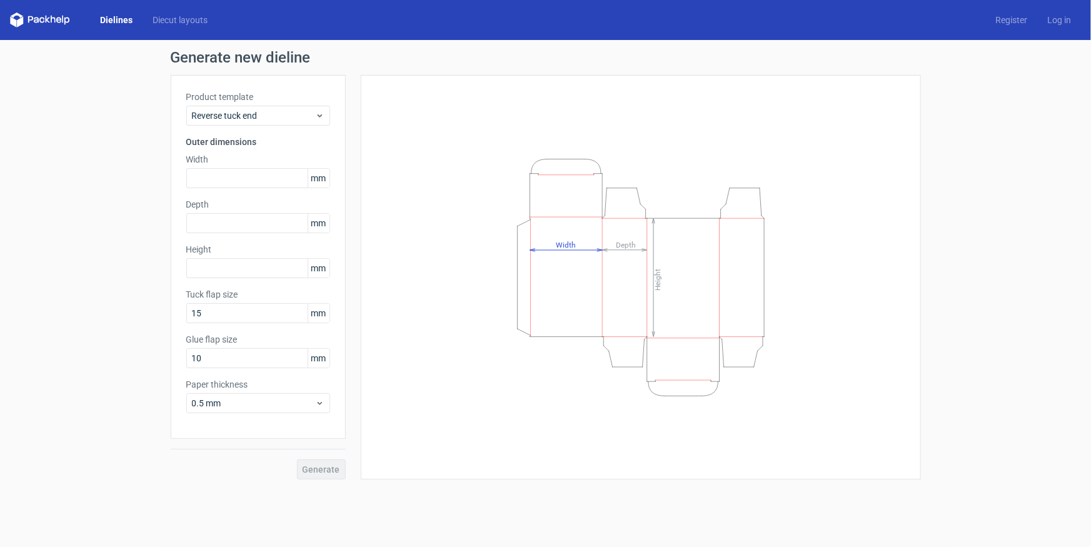
drag, startPoint x: 452, startPoint y: 189, endPoint x: 439, endPoint y: 192, distance: 12.9
click at [450, 189] on div "Height Depth Width" at bounding box center [640, 277] width 529 height 373
click at [252, 228] on input "text" at bounding box center [258, 223] width 144 height 20
click at [264, 283] on div "Product template Reverse tuck end Outer dimensions Width mm Depth mm Height [PE…" at bounding box center [258, 257] width 175 height 364
click at [308, 425] on div "Product template Reverse tuck end Outer dimensions Width mm Depth mm Height [PE…" at bounding box center [258, 257] width 175 height 364
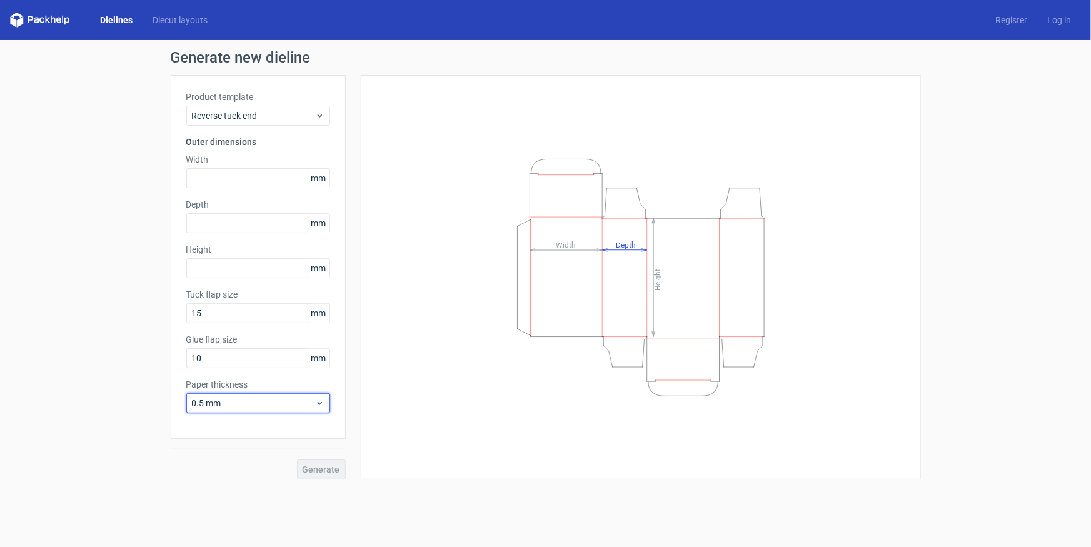
click at [281, 394] on div "0.5 mm" at bounding box center [258, 403] width 144 height 20
click at [379, 368] on div "Height Depth Width" at bounding box center [640, 277] width 529 height 373
click at [299, 355] on input "10" at bounding box center [258, 358] width 144 height 20
click at [156, 9] on div "Dielines Diecut layouts Register Log in" at bounding box center [545, 20] width 1091 height 40
click at [170, 20] on link "Diecut layouts" at bounding box center [180, 20] width 75 height 13
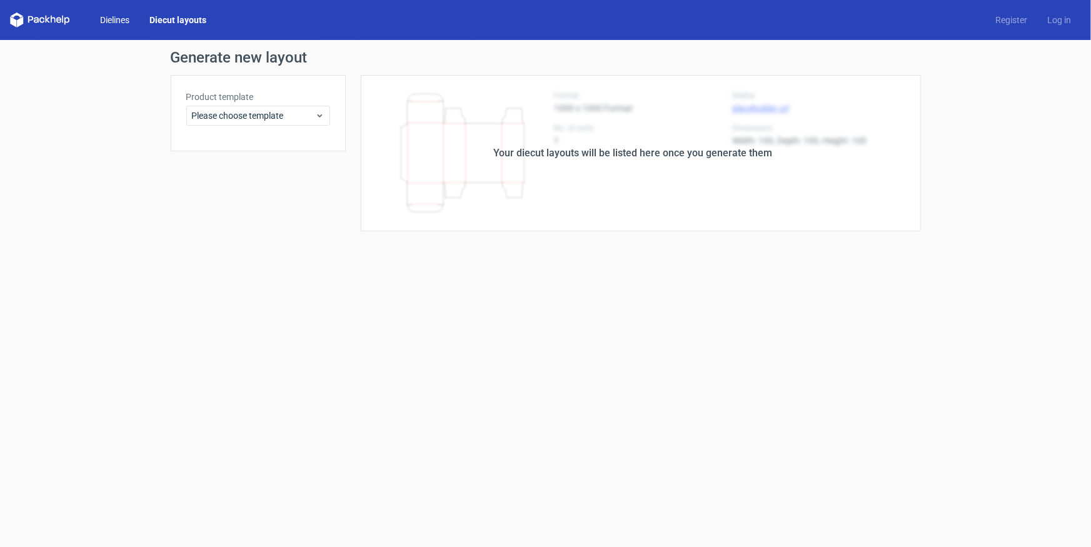
click at [106, 22] on link "Dielines" at bounding box center [114, 20] width 49 height 13
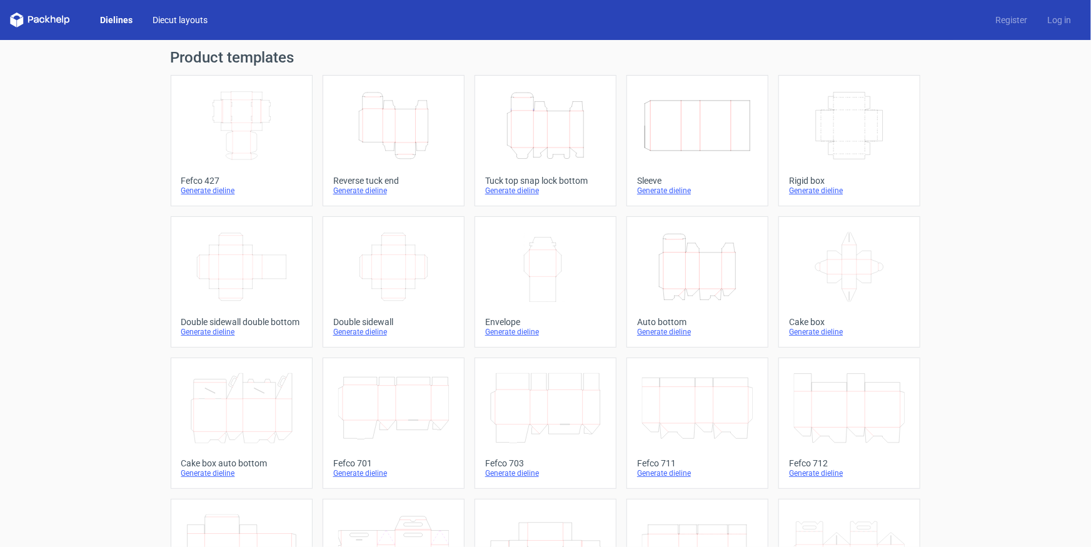
click at [171, 24] on link "Diecut layouts" at bounding box center [180, 20] width 75 height 13
